Goal: Task Accomplishment & Management: Use online tool/utility

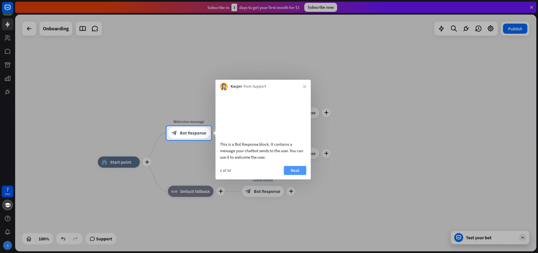
click at [292, 175] on button "Next" at bounding box center [295, 170] width 22 height 9
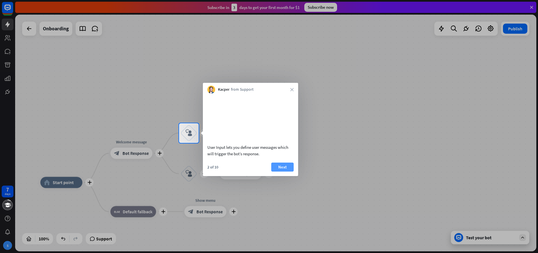
click at [279, 171] on button "Next" at bounding box center [282, 166] width 22 height 9
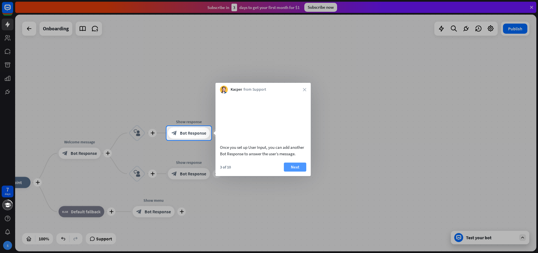
click at [291, 171] on button "Next" at bounding box center [295, 166] width 22 height 9
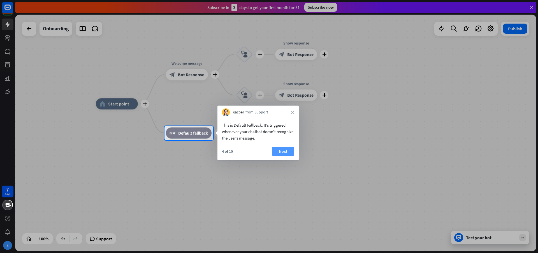
click at [281, 151] on button "Next" at bounding box center [283, 151] width 22 height 9
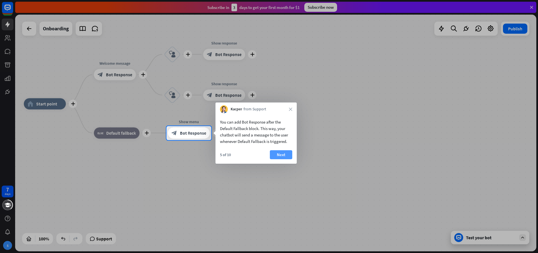
click at [281, 155] on button "Next" at bounding box center [281, 154] width 22 height 9
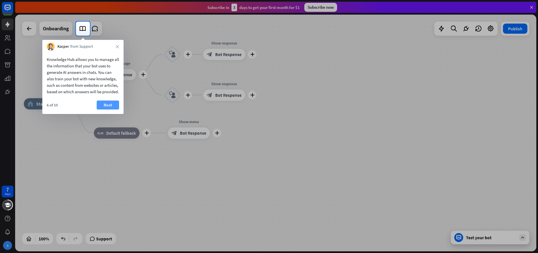
click at [114, 109] on button "Next" at bounding box center [108, 104] width 22 height 9
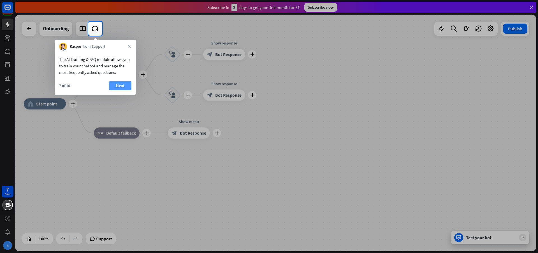
click at [111, 84] on button "Next" at bounding box center [120, 85] width 22 height 9
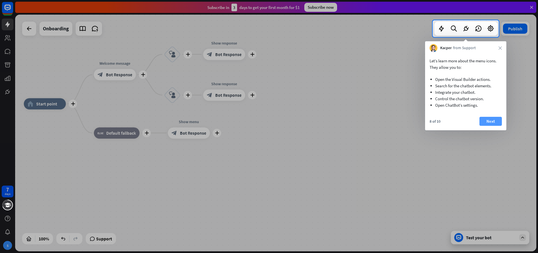
click at [497, 118] on button "Next" at bounding box center [491, 121] width 22 height 9
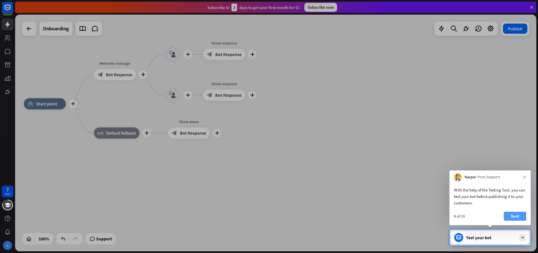
click at [510, 215] on button "Next" at bounding box center [515, 215] width 22 height 9
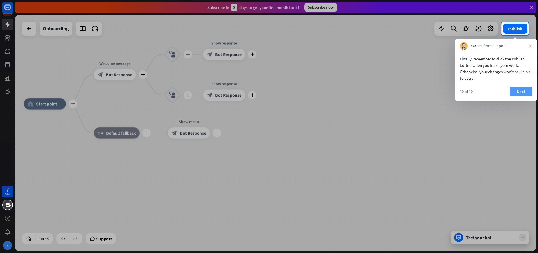
click at [528, 94] on button "Next" at bounding box center [521, 91] width 22 height 9
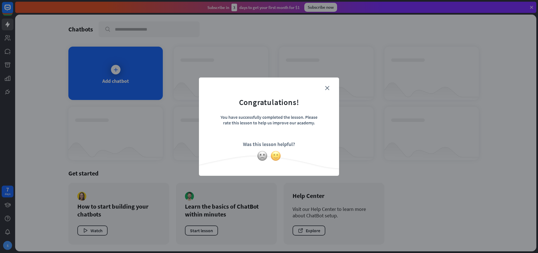
click at [277, 158] on img at bounding box center [276, 155] width 11 height 11
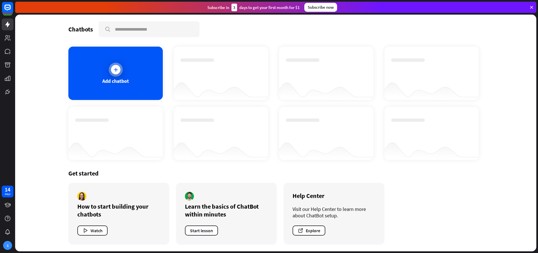
click at [114, 72] on icon at bounding box center [116, 70] width 6 height 6
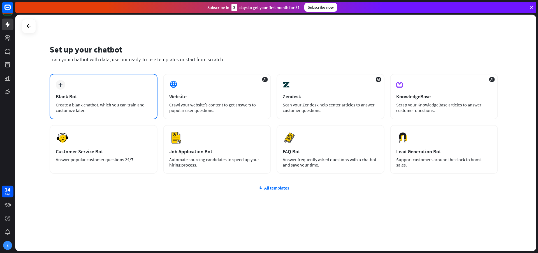
click at [80, 83] on div "plus Blank Bot Create a blank chatbot, which you can train and customize later." at bounding box center [104, 96] width 108 height 45
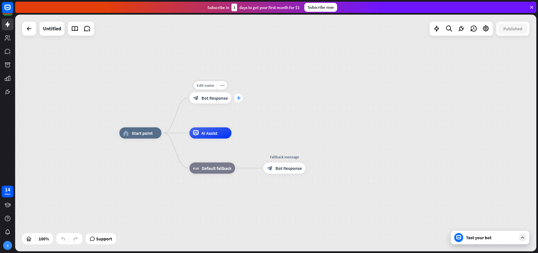
click at [239, 101] on div "plus" at bounding box center [238, 98] width 8 height 8
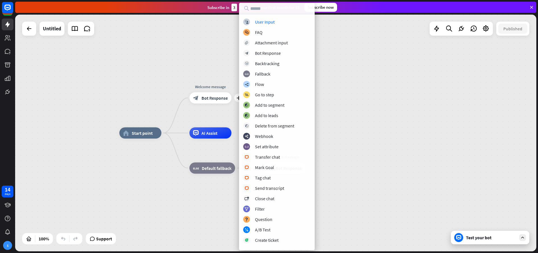
click at [176, 87] on div "home_2 Start point plus Welcome message block_bot_response Bot Response AI Assi…" at bounding box center [276, 133] width 522 height 236
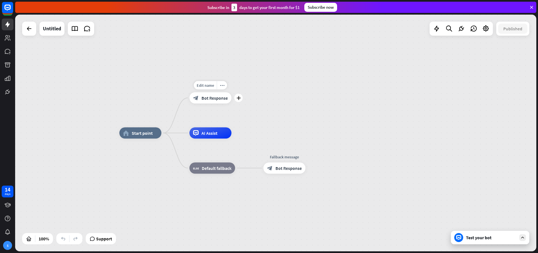
click at [220, 96] on span "Bot Response" at bounding box center [215, 98] width 26 height 6
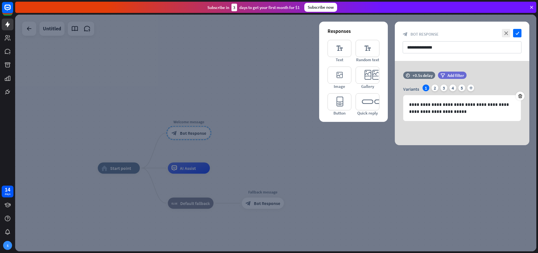
click at [246, 107] on div at bounding box center [276, 133] width 522 height 236
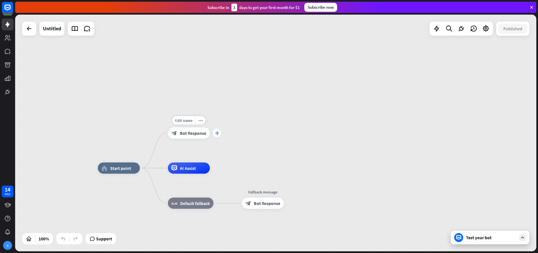
click at [218, 135] on icon "plus" at bounding box center [217, 133] width 4 height 4
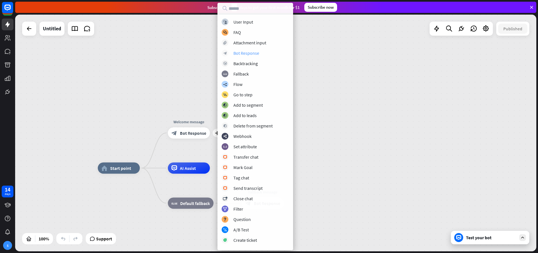
click at [240, 52] on div "Bot Response" at bounding box center [247, 53] width 26 height 6
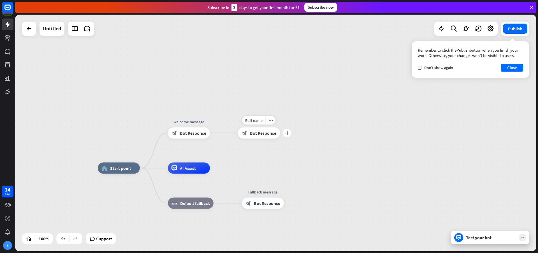
click at [267, 135] on span "Bot Response" at bounding box center [263, 133] width 26 height 6
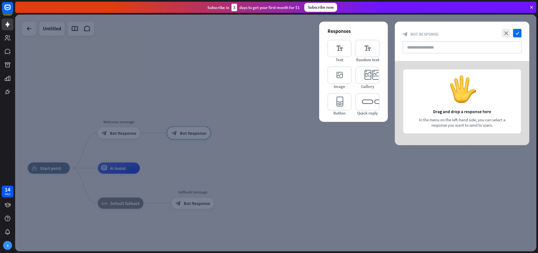
click at [164, 77] on div at bounding box center [276, 133] width 522 height 236
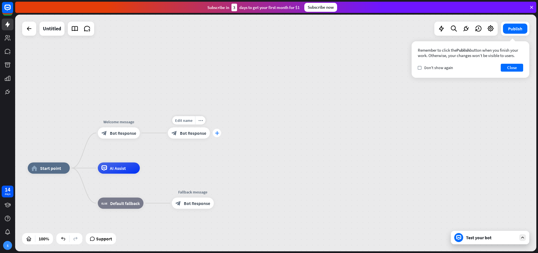
click at [216, 133] on icon "plus" at bounding box center [217, 133] width 4 height 4
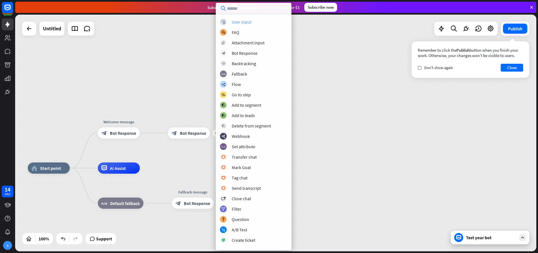
click at [246, 19] on div "User Input" at bounding box center [242, 22] width 20 height 6
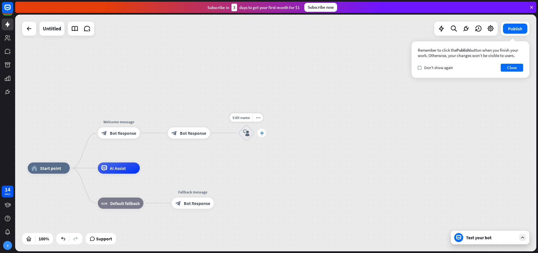
click at [262, 133] on icon "plus" at bounding box center [262, 133] width 4 height 4
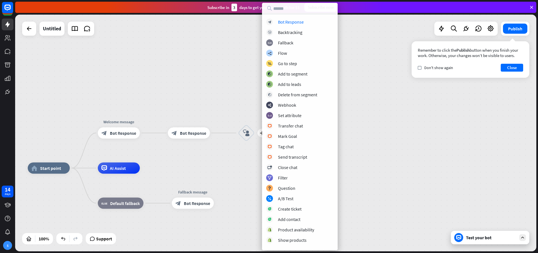
click at [218, 76] on div "home_2 Start point Welcome message block_bot_response Bot Response block_bot_re…" at bounding box center [276, 133] width 522 height 236
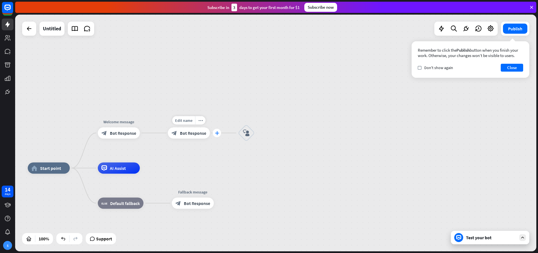
click at [217, 134] on icon "plus" at bounding box center [217, 133] width 4 height 4
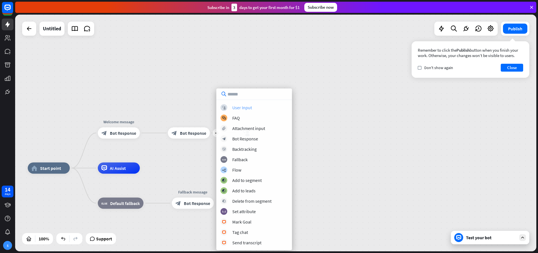
click at [229, 105] on div "block_user_input User Input" at bounding box center [254, 107] width 67 height 7
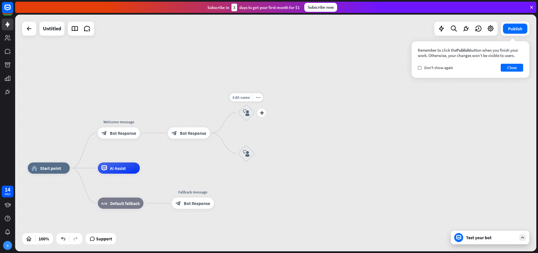
click at [248, 110] on icon "block_user_input" at bounding box center [246, 112] width 7 height 7
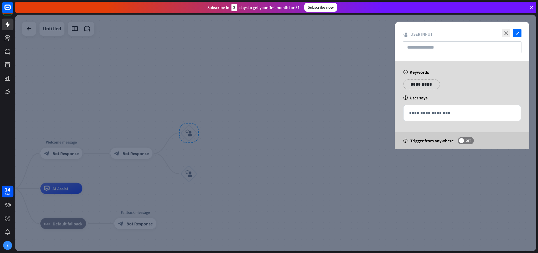
click at [417, 84] on p "**********" at bounding box center [422, 84] width 28 height 7
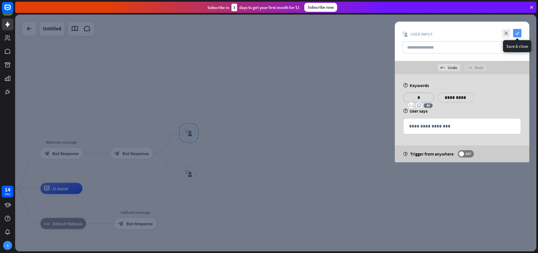
click at [517, 30] on icon "check" at bounding box center [518, 33] width 8 height 8
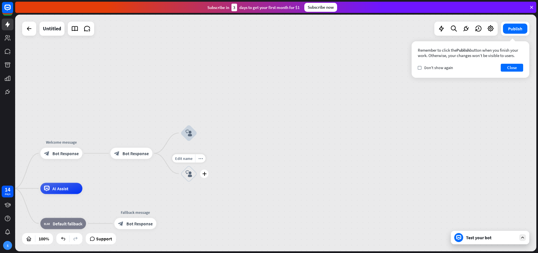
click at [192, 174] on icon "block_user_input" at bounding box center [189, 173] width 7 height 7
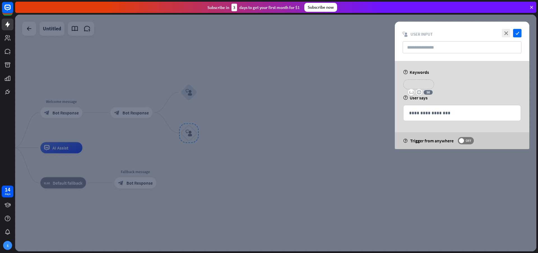
click at [418, 84] on p "**********" at bounding box center [419, 84] width 22 height 7
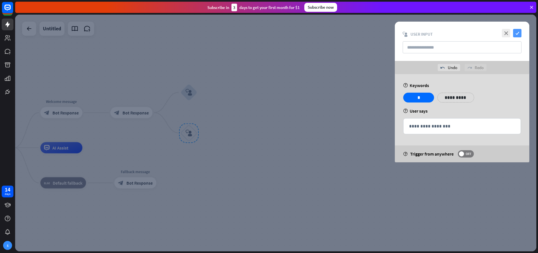
click at [518, 32] on icon "check" at bounding box center [518, 33] width 8 height 8
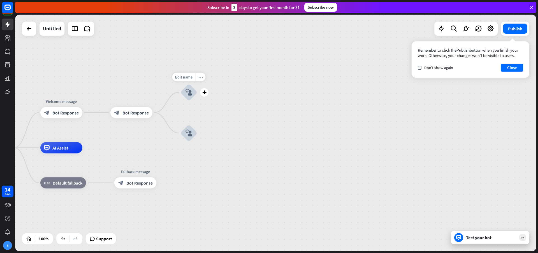
click at [188, 93] on icon "block_user_input" at bounding box center [189, 92] width 7 height 7
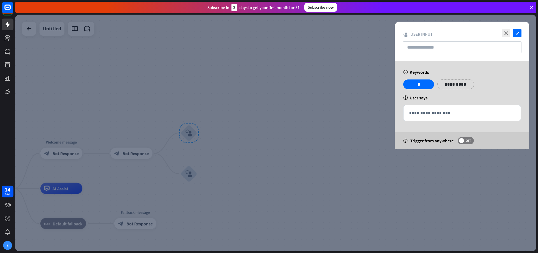
click at [290, 98] on div at bounding box center [276, 133] width 522 height 236
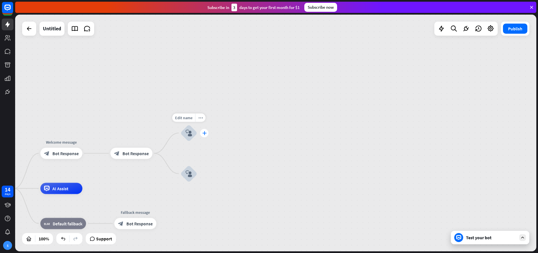
click at [204, 131] on icon "plus" at bounding box center [204, 133] width 4 height 4
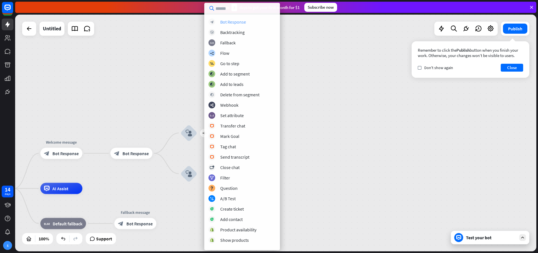
click at [225, 21] on div "Bot Response" at bounding box center [233, 22] width 26 height 6
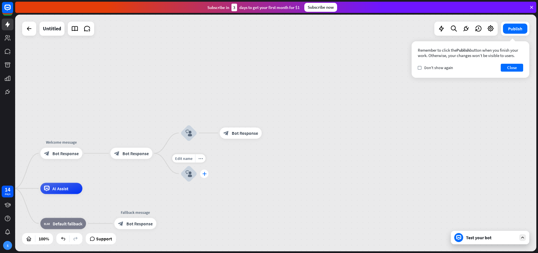
click at [202, 172] on div "plus" at bounding box center [204, 173] width 8 height 8
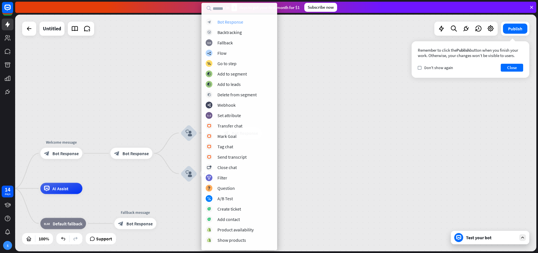
click at [221, 21] on div "Bot Response" at bounding box center [231, 22] width 26 height 6
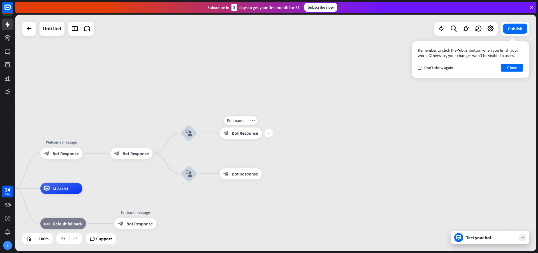
click at [254, 134] on span "Bot Response" at bounding box center [245, 133] width 26 height 6
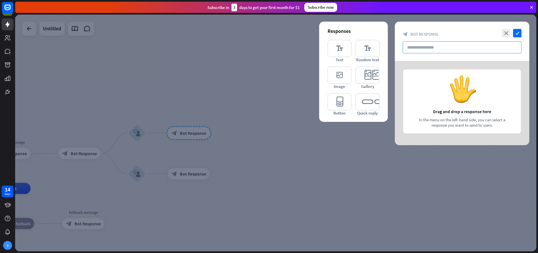
click at [433, 51] on input "text" at bounding box center [462, 47] width 119 height 12
click at [508, 33] on icon "close" at bounding box center [506, 33] width 8 height 8
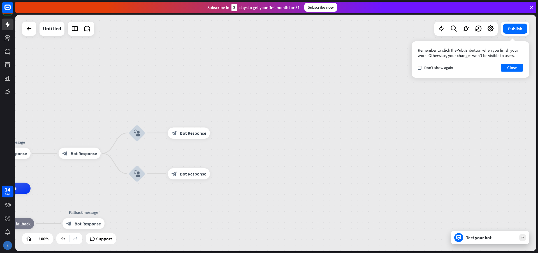
click at [4, 241] on div "S" at bounding box center [8, 245] width 12 height 12
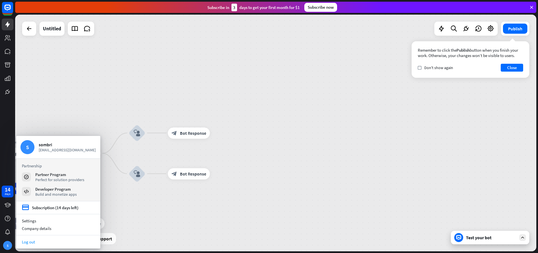
click at [31, 243] on link "Log out" at bounding box center [58, 242] width 84 height 8
